Goal: Transaction & Acquisition: Book appointment/travel/reservation

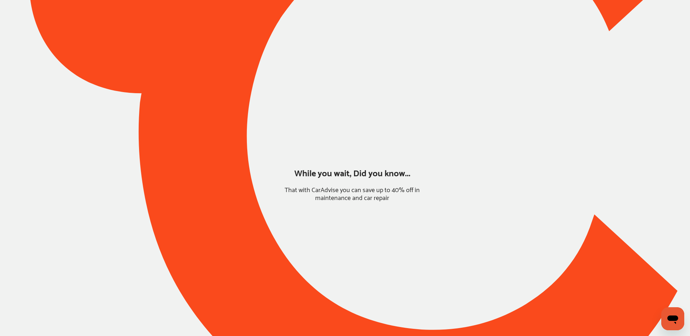
type input "*****"
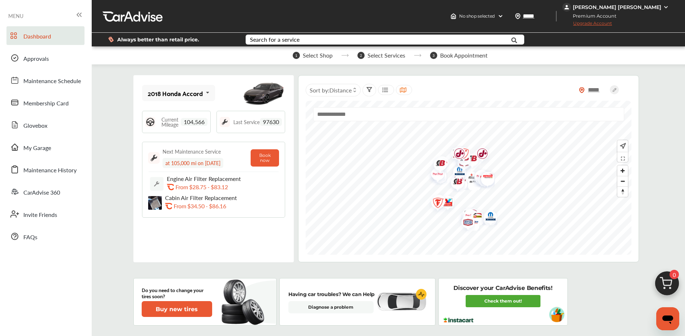
click at [666, 284] on img at bounding box center [667, 285] width 35 height 35
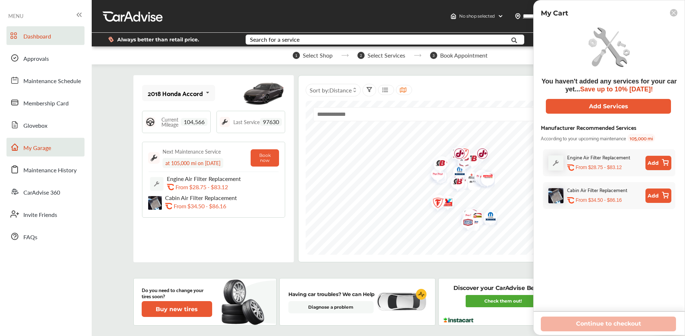
click at [59, 143] on link "My Garage" at bounding box center [45, 147] width 78 height 19
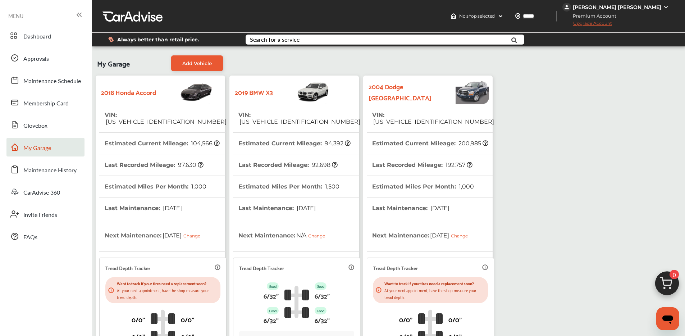
click at [293, 89] on img at bounding box center [301, 91] width 57 height 25
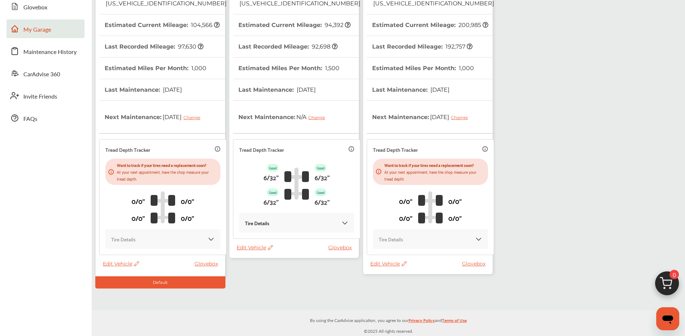
scroll to position [119, 0]
click at [293, 232] on thead "VIN : [US_VEHICLE_IDENTIFICATION_NUMBER] Estimated Current Mileage : 94,392 Las…" at bounding box center [296, 115] width 127 height 258
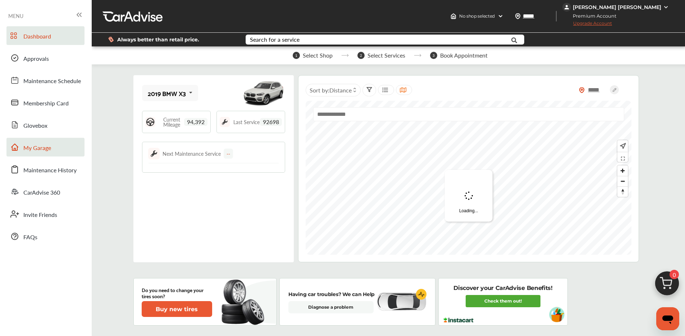
click at [35, 142] on link "My Garage" at bounding box center [45, 147] width 78 height 19
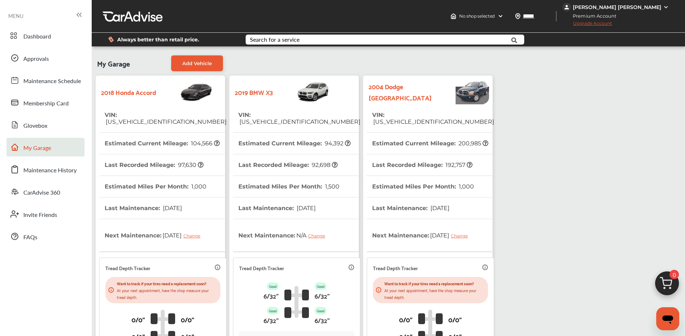
click at [423, 105] on th "VIN : [US_VEHICLE_IDENTIFICATION_NUMBER]" at bounding box center [433, 118] width 122 height 28
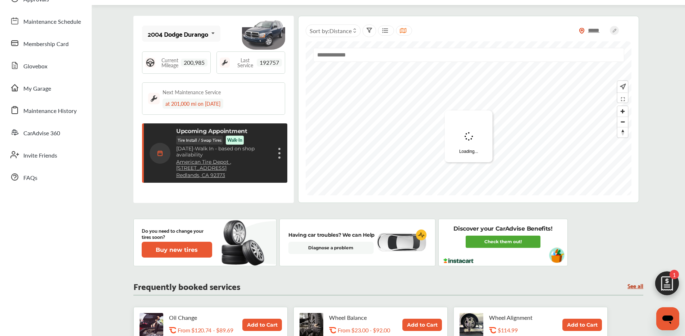
click at [279, 157] on figure at bounding box center [279, 157] width 2 height 2
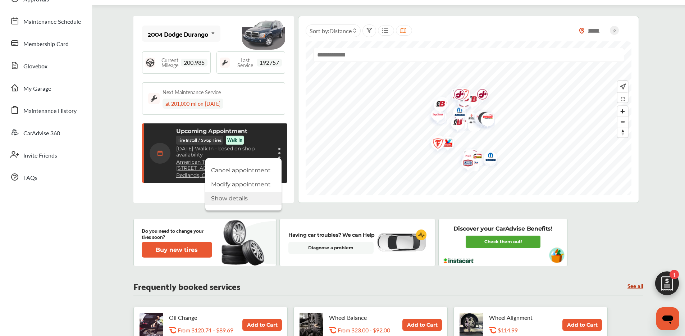
click at [232, 197] on li "Show details" at bounding box center [243, 198] width 76 height 13
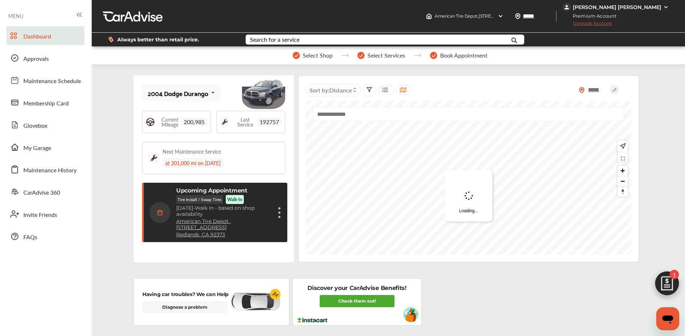
scroll to position [113, 0]
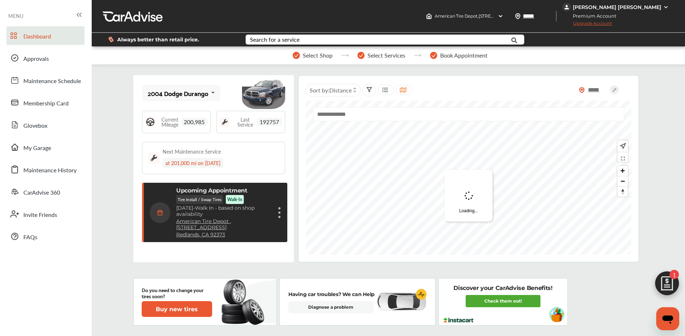
click at [275, 215] on div "Upcoming Appointment Tire Install / Swap Tires Walk-In [DATE] - Walk In - based…" at bounding box center [216, 212] width 132 height 51
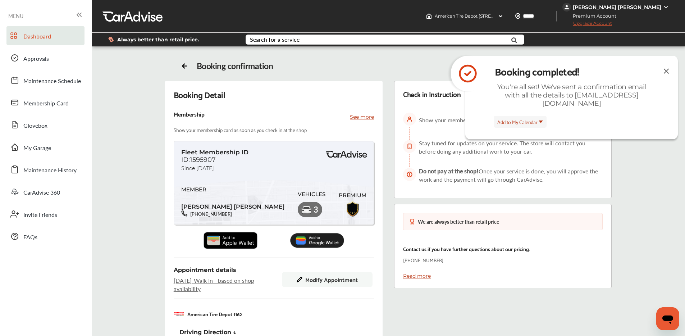
click at [30, 34] on span "Dashboard" at bounding box center [37, 36] width 28 height 9
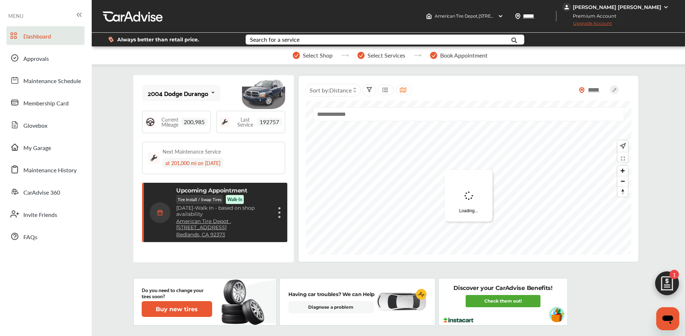
scroll to position [113, 0]
click at [278, 217] on figure at bounding box center [279, 217] width 2 height 2
click at [246, 225] on li "Cancel appointment" at bounding box center [243, 229] width 76 height 13
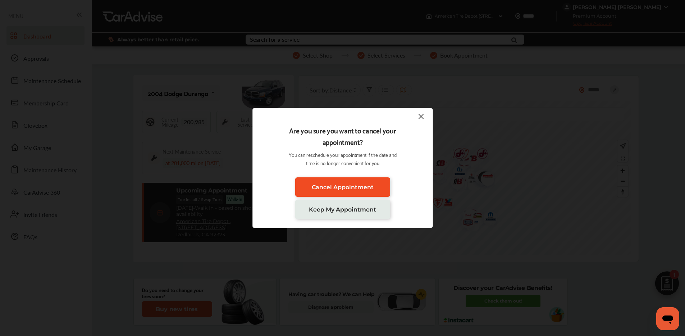
click at [339, 186] on span "Cancel Appointment" at bounding box center [343, 187] width 62 height 7
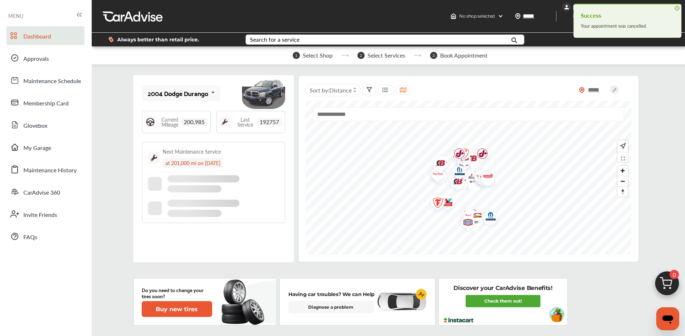
scroll to position [23, 0]
click at [327, 39] on input "text" at bounding box center [373, 40] width 254 height 11
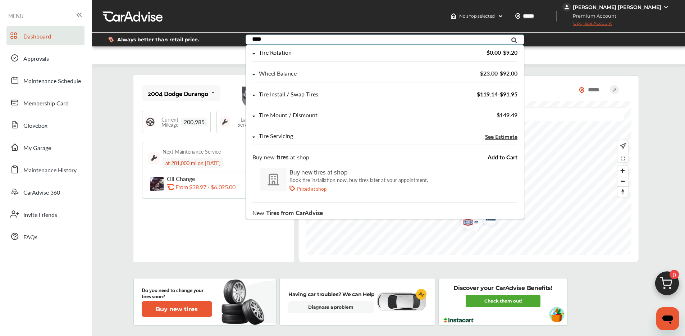
type input "****"
click at [293, 92] on div "Tire Install / Swap Tires" at bounding box center [288, 94] width 59 height 6
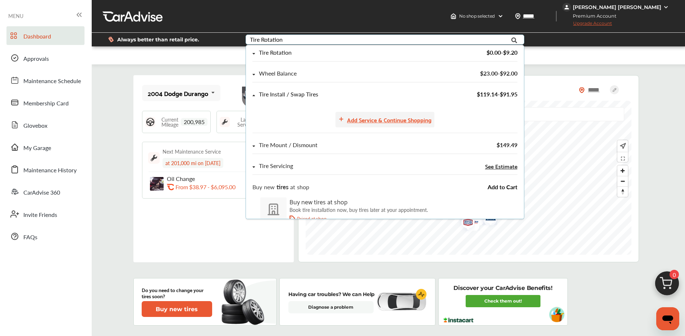
click at [363, 118] on div "Add Service & Continue Shopping" at bounding box center [389, 120] width 84 height 10
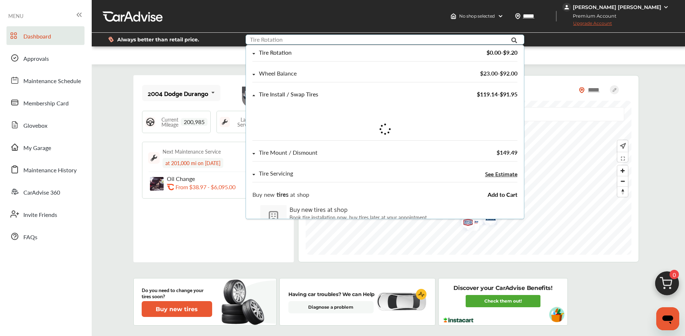
scroll to position [0, 0]
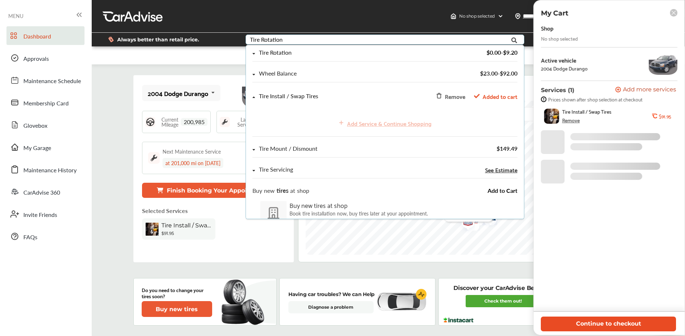
click at [604, 324] on button "Continue to checkout" at bounding box center [608, 323] width 135 height 15
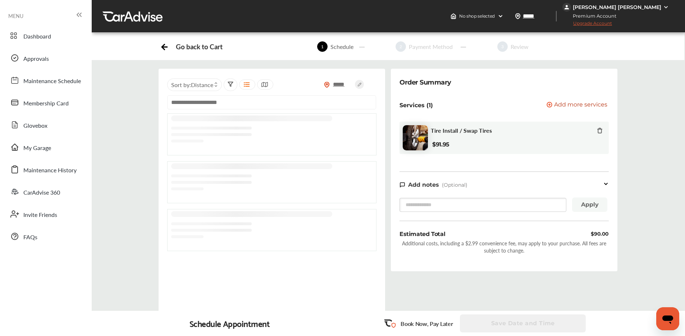
click at [235, 107] on input "text" at bounding box center [271, 102] width 209 height 14
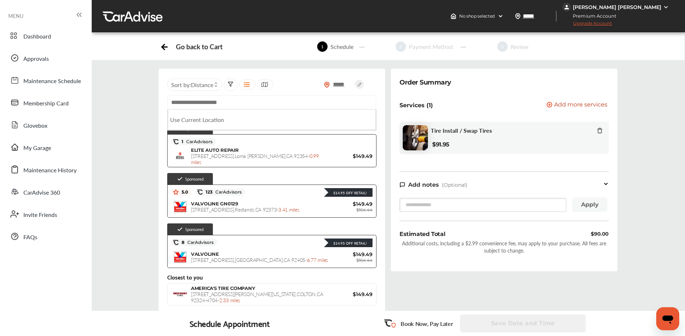
click at [223, 102] on input "text" at bounding box center [271, 102] width 209 height 14
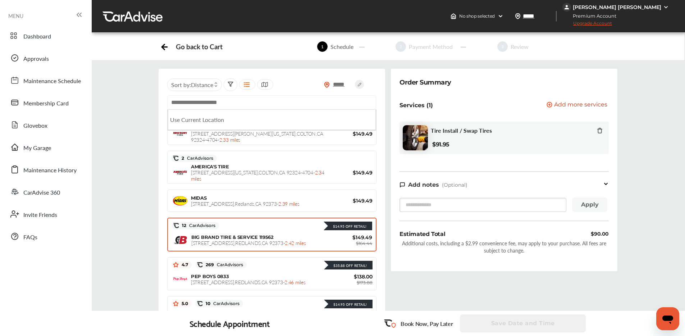
scroll to position [160, 0]
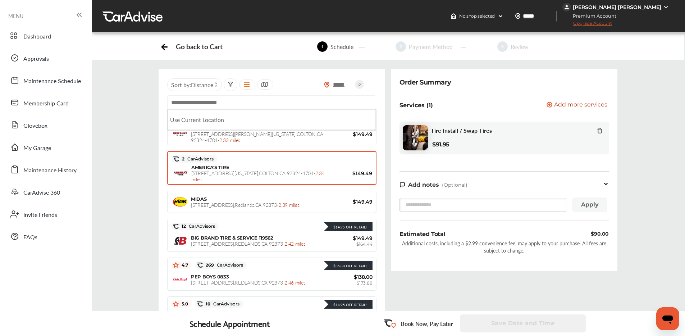
click at [269, 162] on div "2 CarAdvisors" at bounding box center [272, 159] width 201 height 11
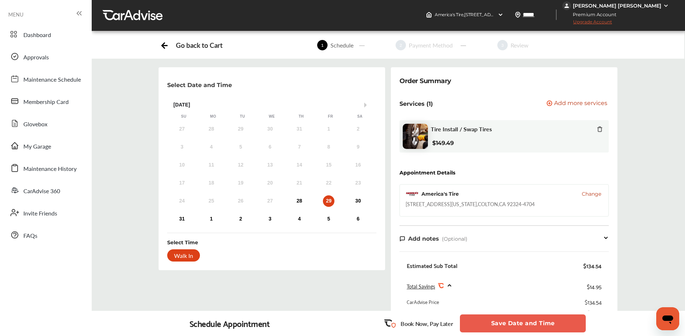
scroll to position [0, 0]
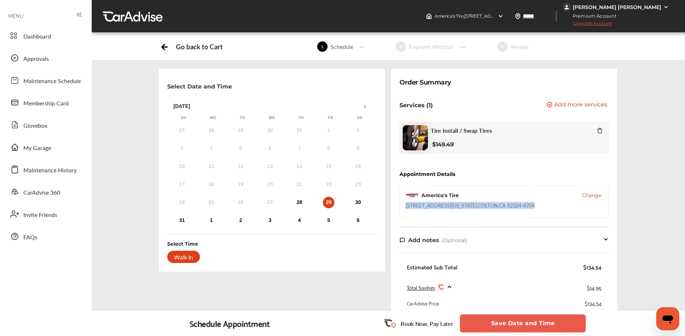
drag, startPoint x: 404, startPoint y: 206, endPoint x: 495, endPoint y: 212, distance: 91.6
click at [495, 212] on div "America's Tire Change [STREET_ADDRESS][US_STATE]" at bounding box center [503, 202] width 209 height 32
click at [298, 202] on div "28" at bounding box center [300, 203] width 12 height 12
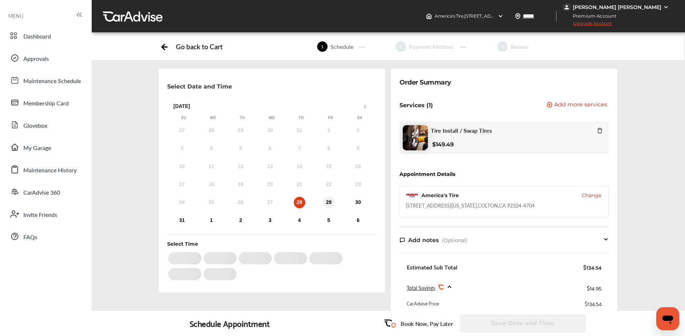
click at [326, 203] on div "29" at bounding box center [329, 203] width 12 height 12
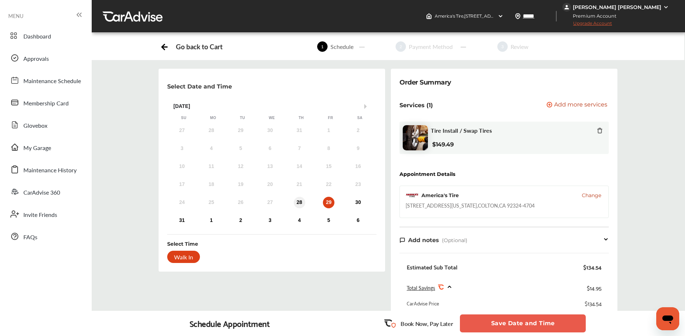
click at [297, 205] on div "28" at bounding box center [300, 203] width 12 height 12
click at [185, 256] on div "Walk In" at bounding box center [183, 257] width 33 height 12
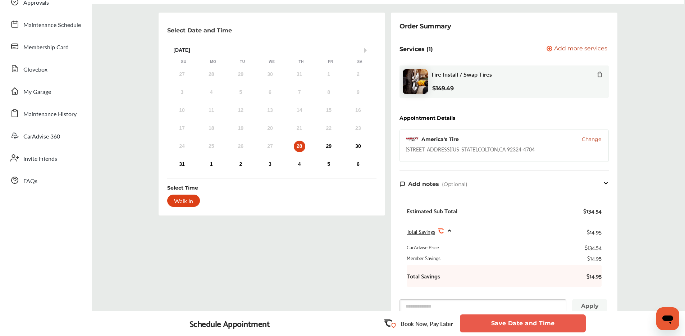
scroll to position [183, 0]
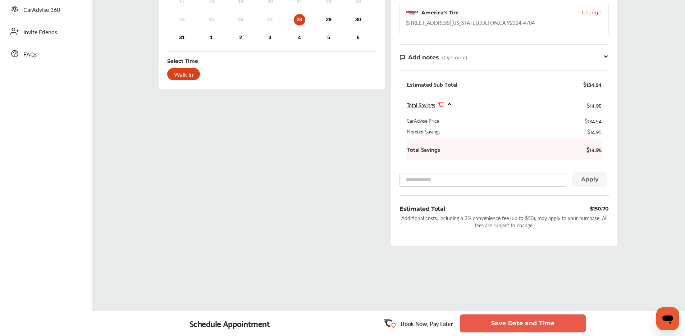
click at [521, 324] on button "Save Date and Time" at bounding box center [523, 323] width 126 height 18
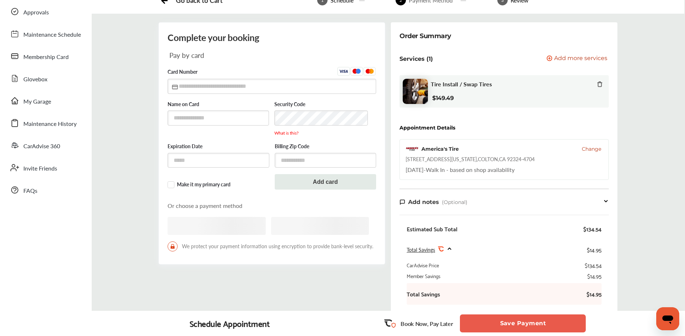
scroll to position [191, 0]
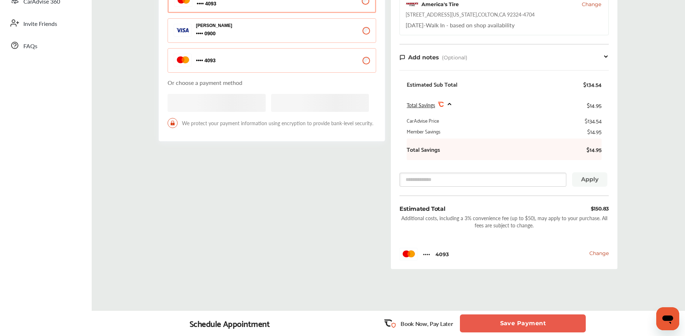
click at [520, 318] on button "Save Payment" at bounding box center [523, 323] width 126 height 18
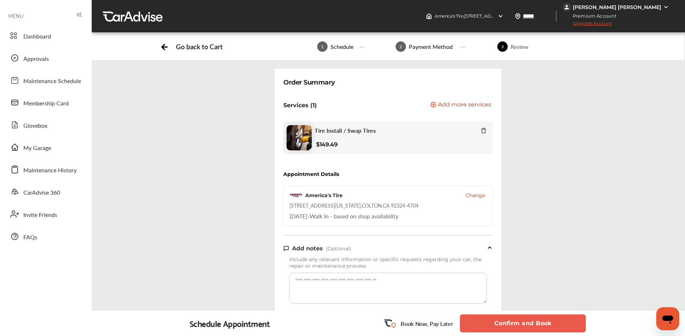
click at [516, 321] on button "Confirm and Book" at bounding box center [523, 323] width 126 height 18
